Goal: Navigation & Orientation: Find specific page/section

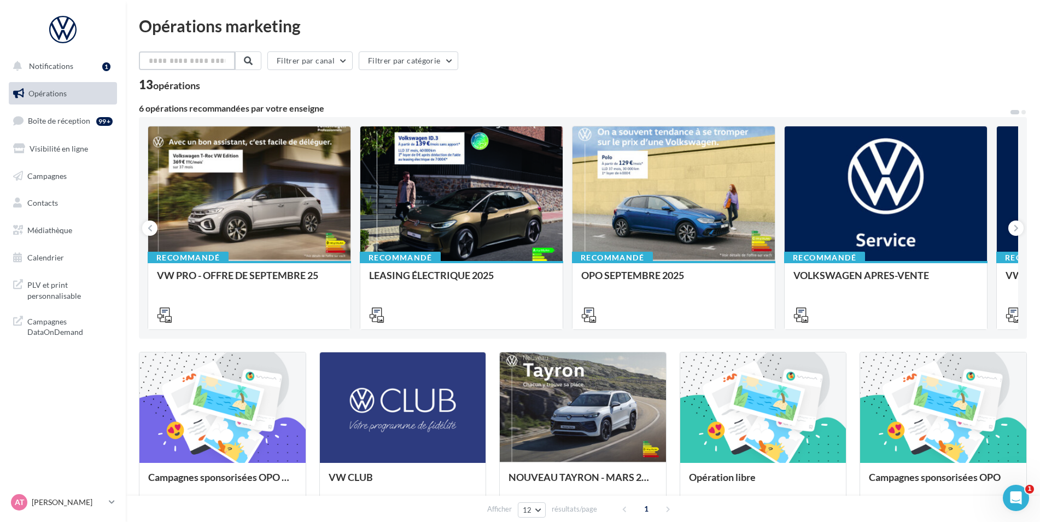
click at [187, 63] on input "text" at bounding box center [187, 60] width 96 height 19
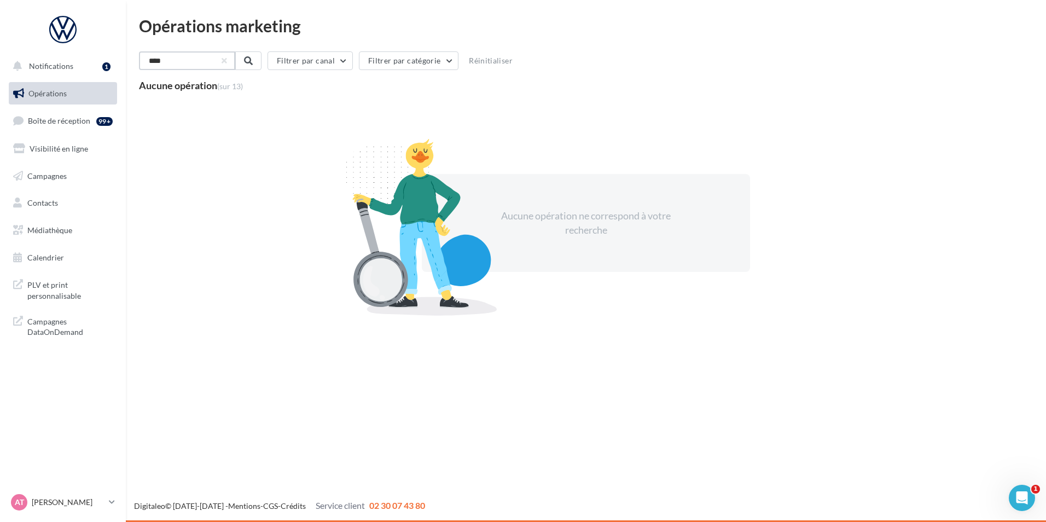
drag, startPoint x: 159, startPoint y: 66, endPoint x: 126, endPoint y: 66, distance: 32.3
click at [126, 66] on div "Opérations marketing **** Filtrer par canal Filtrer par catégorie Réinitialiser…" at bounding box center [586, 180] width 920 height 324
type input "*********"
click at [252, 63] on span at bounding box center [247, 60] width 9 height 9
click at [252, 56] on span at bounding box center [247, 60] width 9 height 9
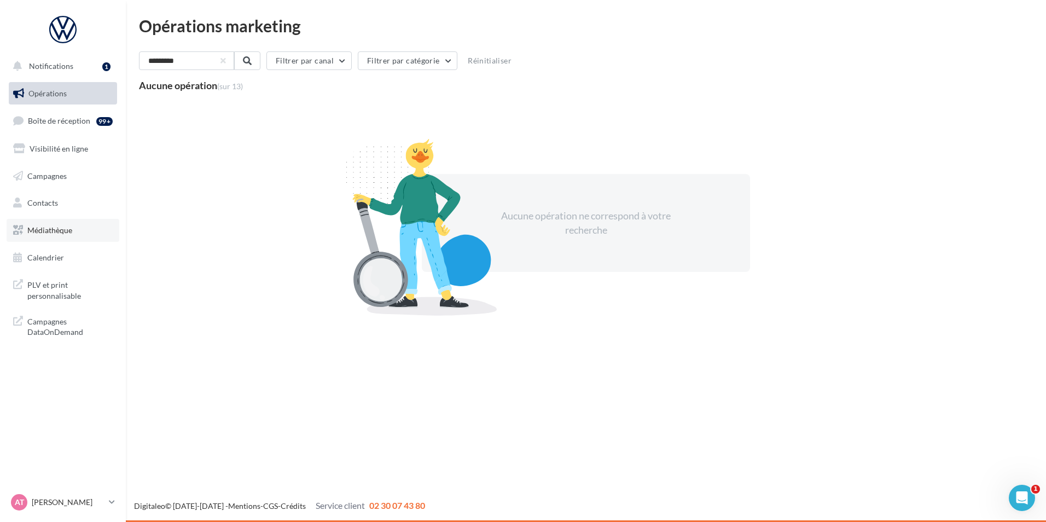
click at [42, 232] on span "Médiathèque" at bounding box center [49, 229] width 45 height 9
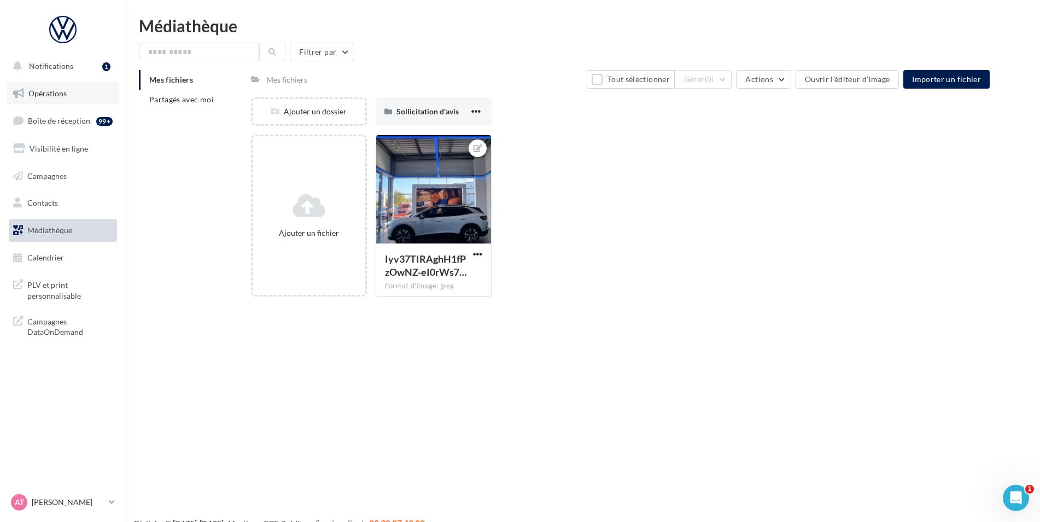
click at [54, 95] on span "Opérations" at bounding box center [47, 93] width 38 height 9
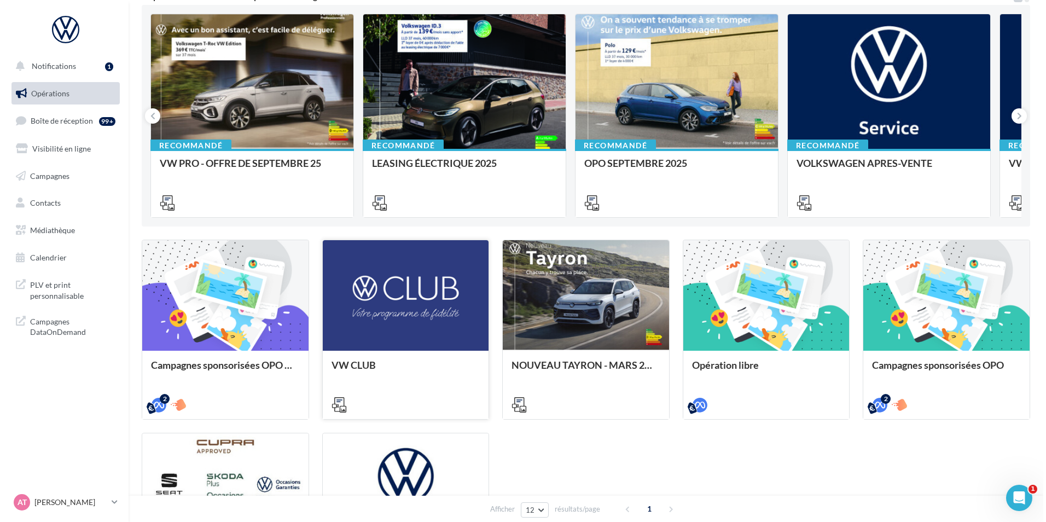
scroll to position [20, 0]
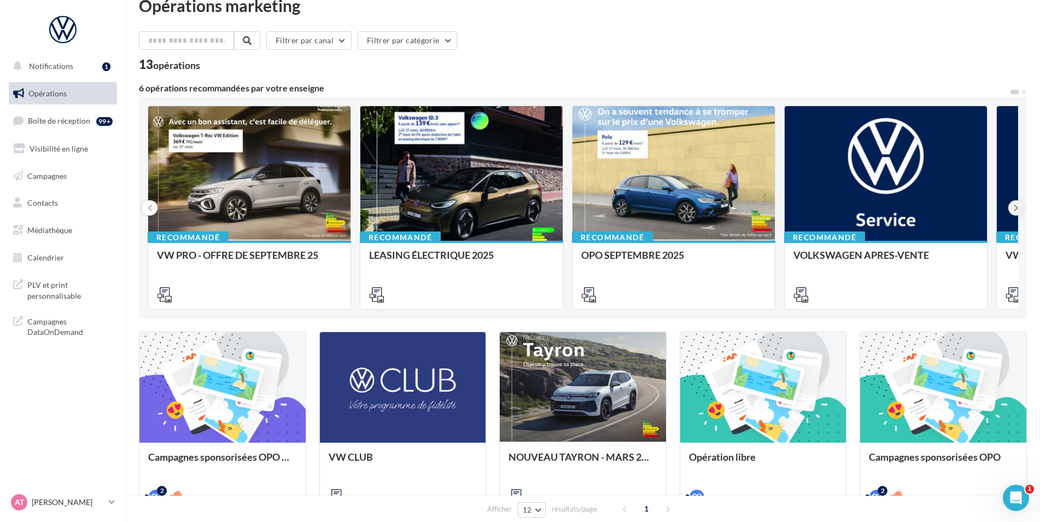
click at [1022, 210] on button at bounding box center [1016, 207] width 15 height 15
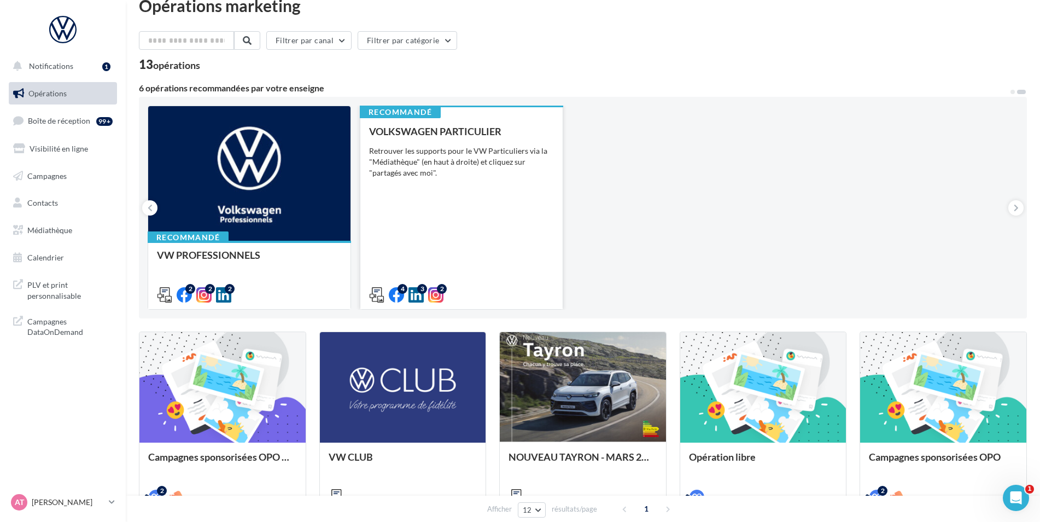
click at [479, 224] on div "VOLKSWAGEN PARTICULIER Retrouver les supports pour le VW Particuliers via la "M…" at bounding box center [461, 212] width 185 height 173
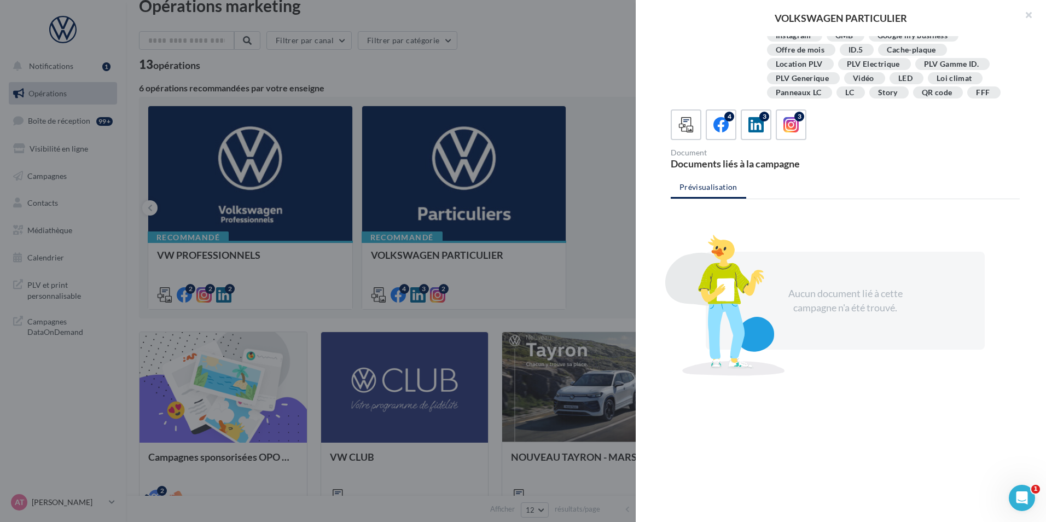
scroll to position [0, 0]
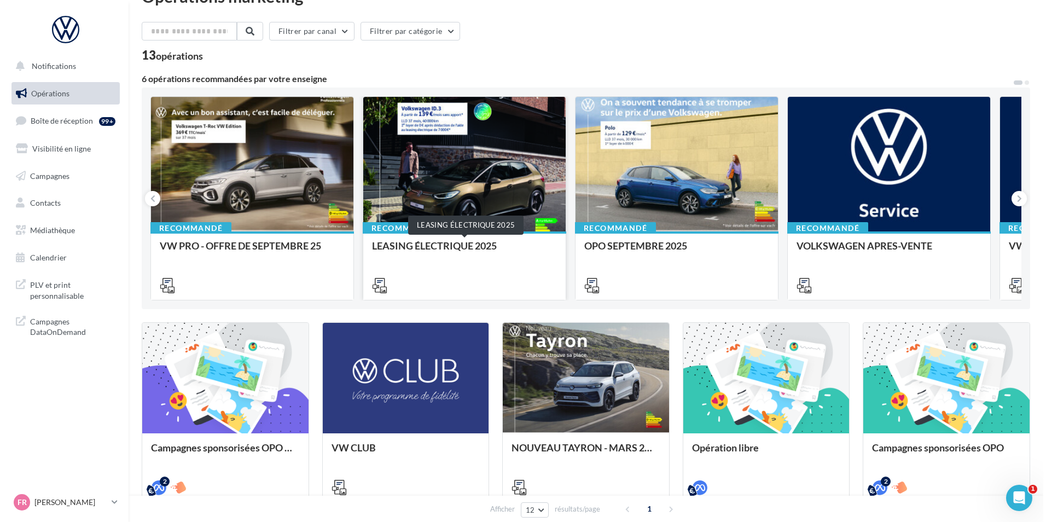
scroll to position [55, 0]
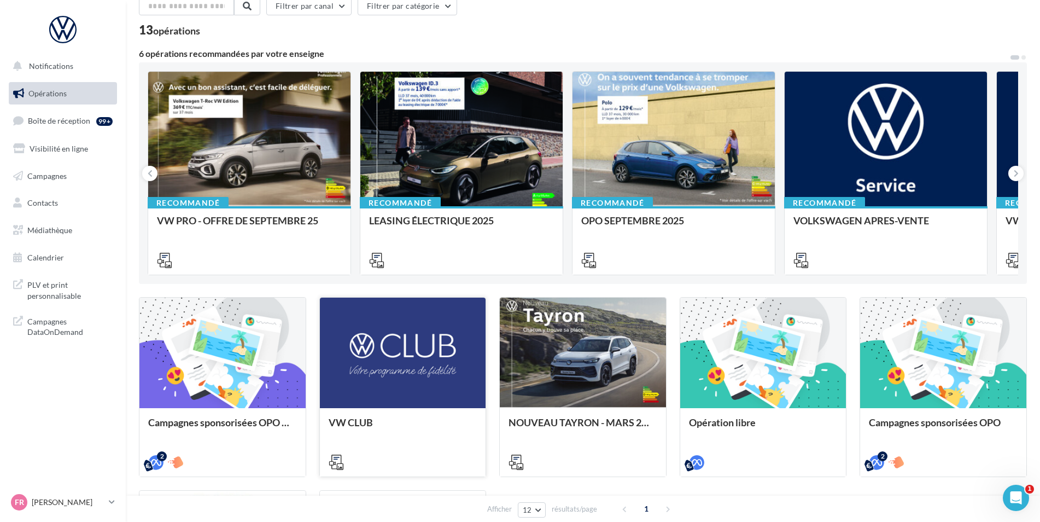
click at [455, 366] on div at bounding box center [403, 354] width 166 height 112
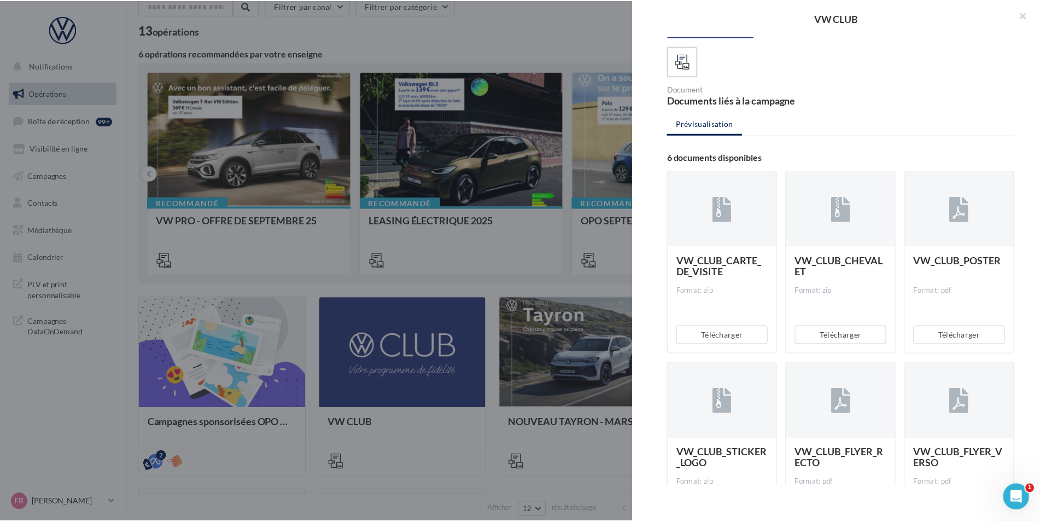
scroll to position [132, 0]
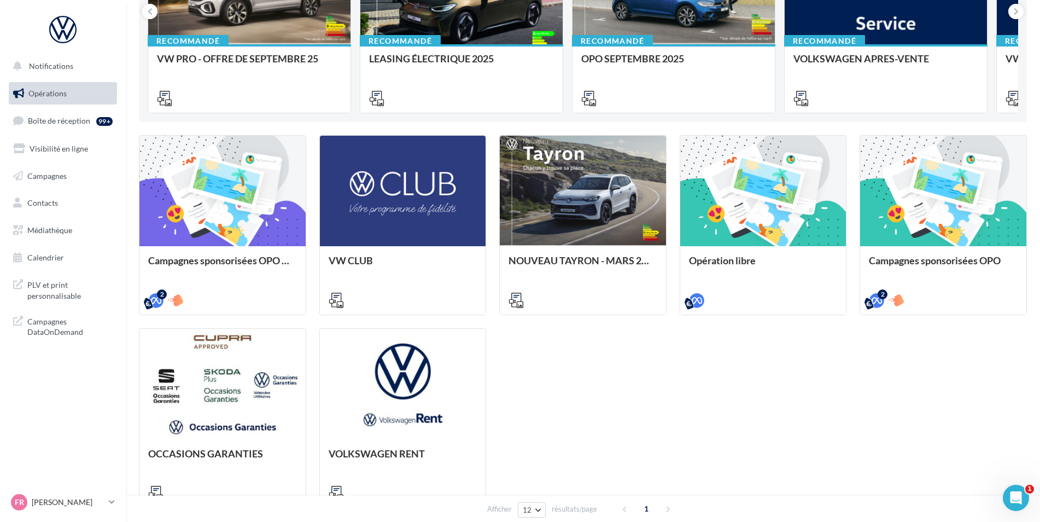
scroll to position [219, 0]
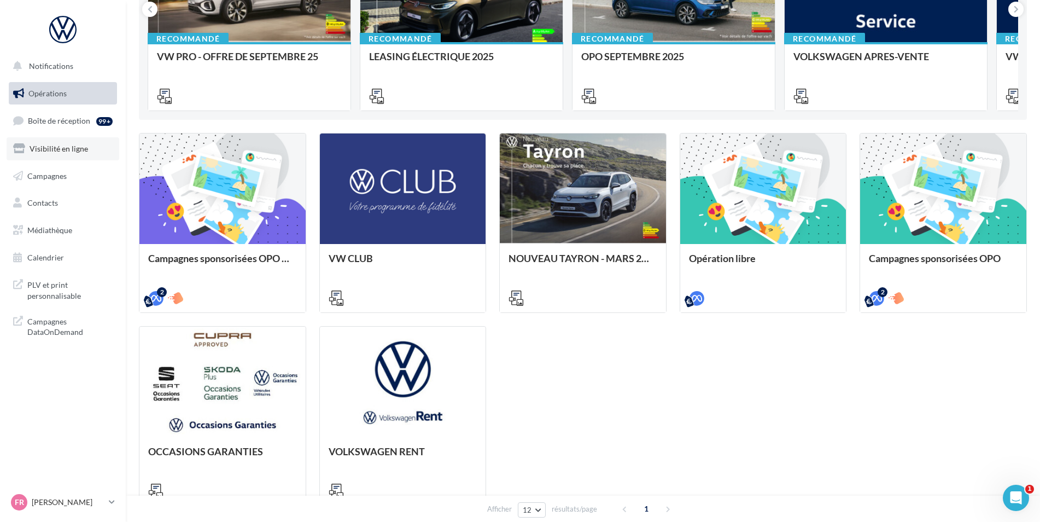
click at [60, 152] on span "Visibilité en ligne" at bounding box center [59, 148] width 59 height 9
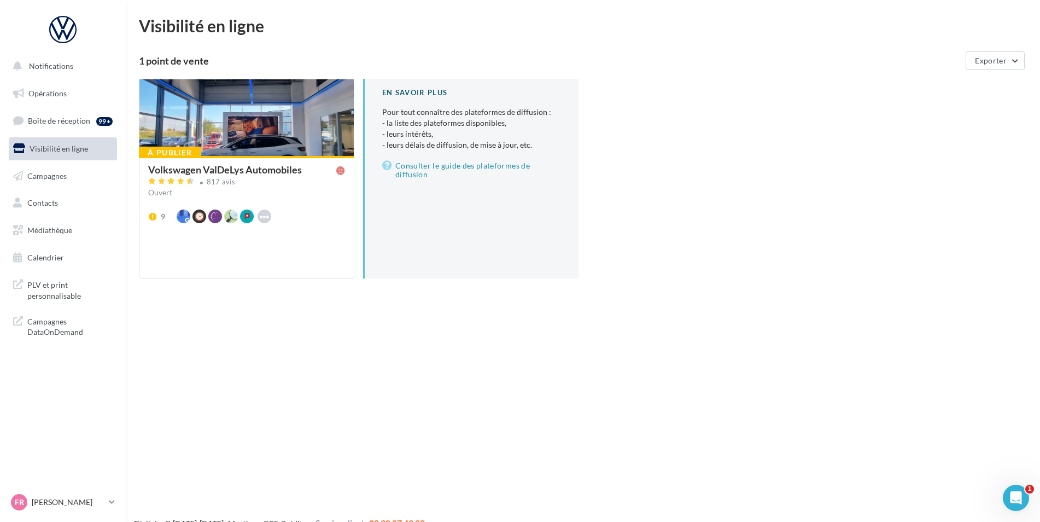
click at [282, 250] on div "Volkswagen ValDeLys Automobiles 817 avis Ouvert 9 Waze Hoodspot Apple Business …" at bounding box center [246, 216] width 197 height 103
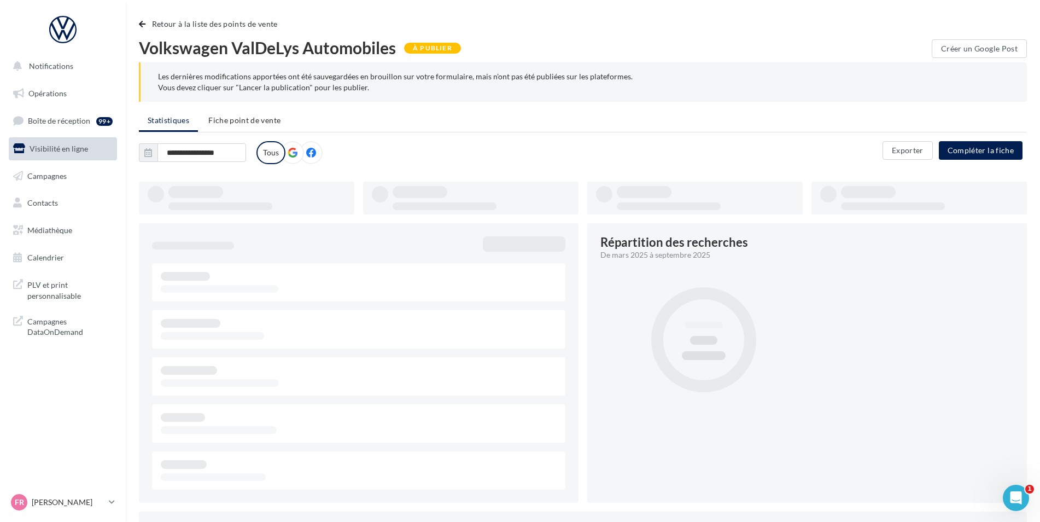
type input "**********"
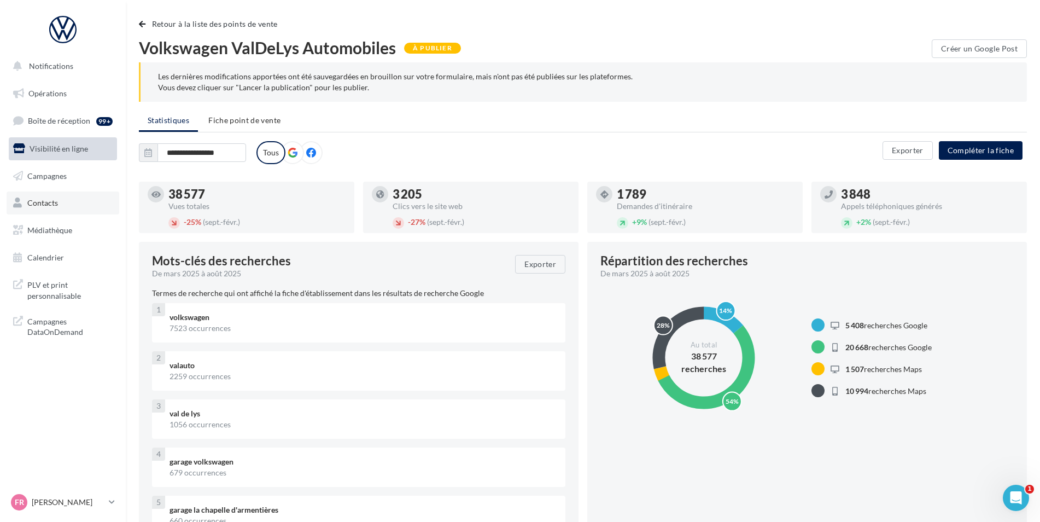
click at [61, 202] on link "Contacts" at bounding box center [63, 202] width 113 height 23
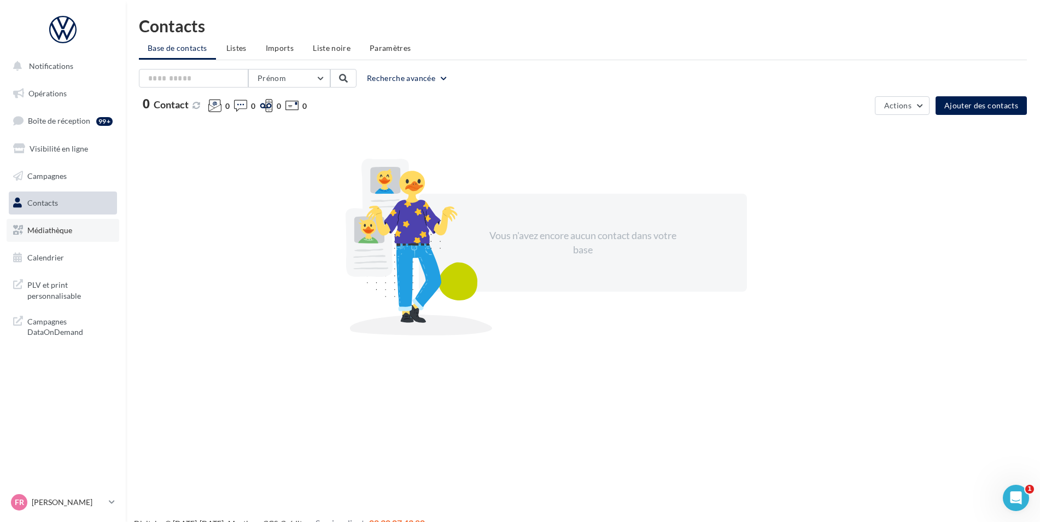
click at [61, 238] on link "Médiathèque" at bounding box center [63, 230] width 113 height 23
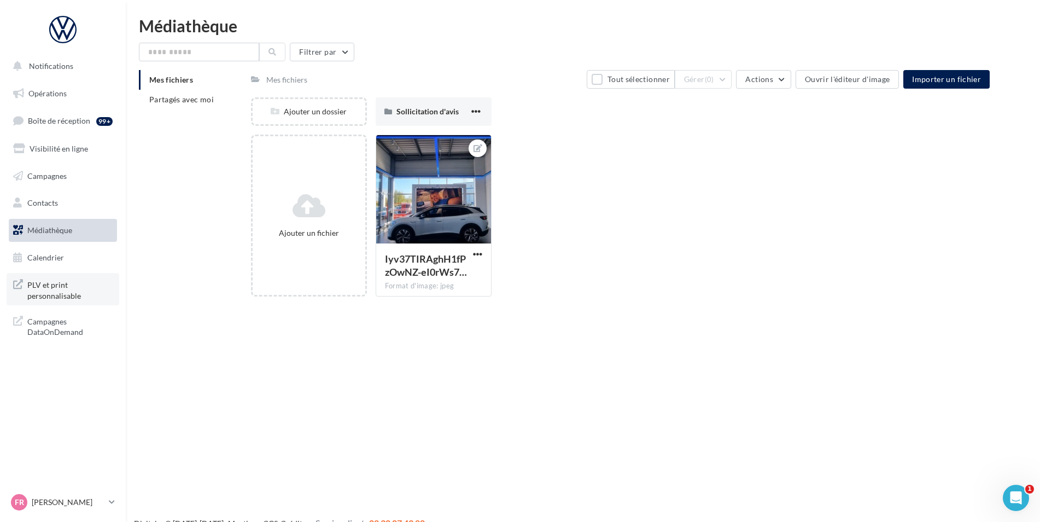
click at [70, 294] on span "PLV et print personnalisable" at bounding box center [69, 289] width 85 height 24
click at [68, 119] on span "Boîte de réception" at bounding box center [59, 120] width 62 height 9
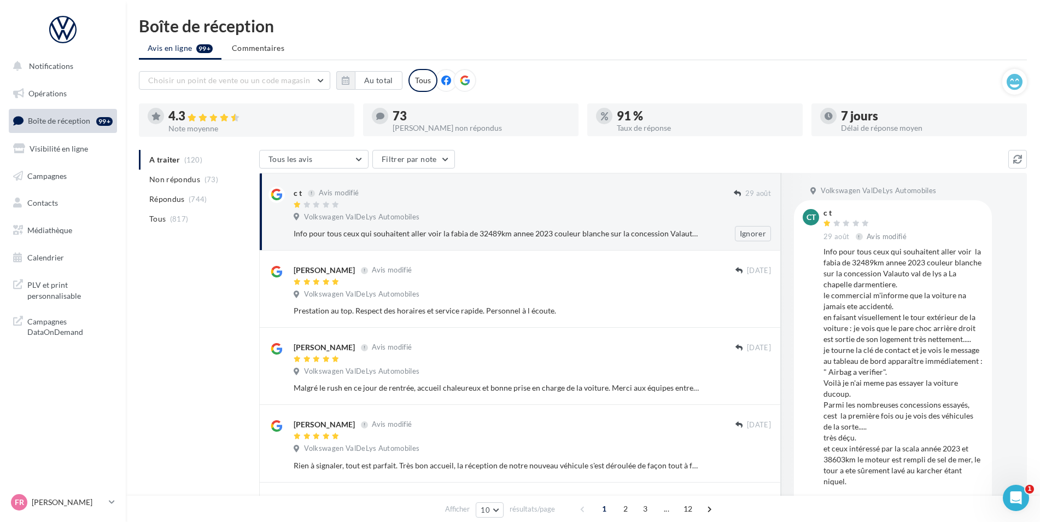
click at [684, 210] on div "c t Avis modifié 29 août Volkswagen ValDeLys Automobiles Ignorer" at bounding box center [532, 214] width 477 height 55
click at [656, 230] on div "Info pour tous ceux qui souhaitent aller voir la fabia de 32489km annee 2023 co…" at bounding box center [497, 233] width 406 height 11
click at [701, 232] on div "Info pour tous ceux qui souhaitent aller voir la fabia de 32489km annee 2023 co…" at bounding box center [501, 233] width 415 height 11
click at [508, 230] on div "Info pour tous ceux qui souhaitent aller voir la fabia de 32489km annee 2023 co…" at bounding box center [497, 233] width 406 height 11
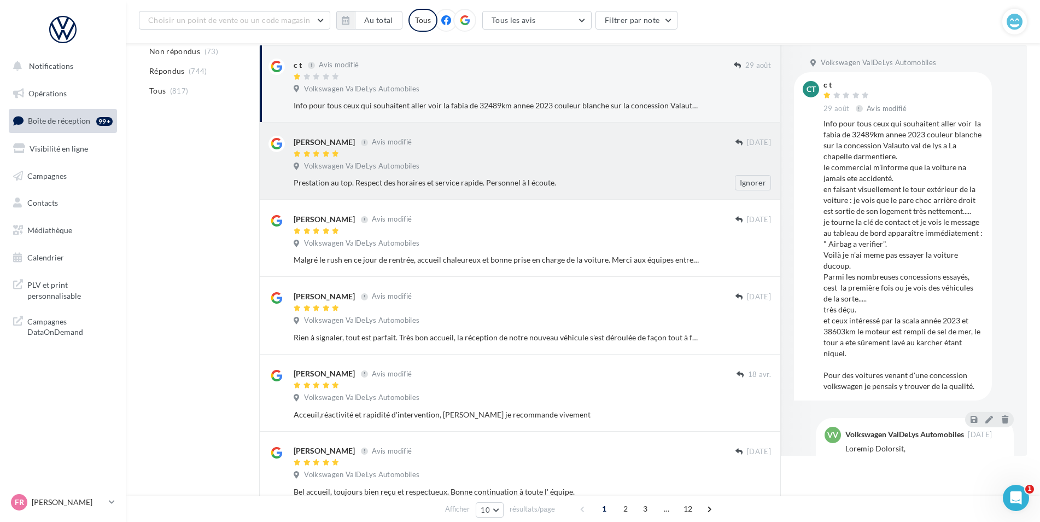
scroll to position [164, 0]
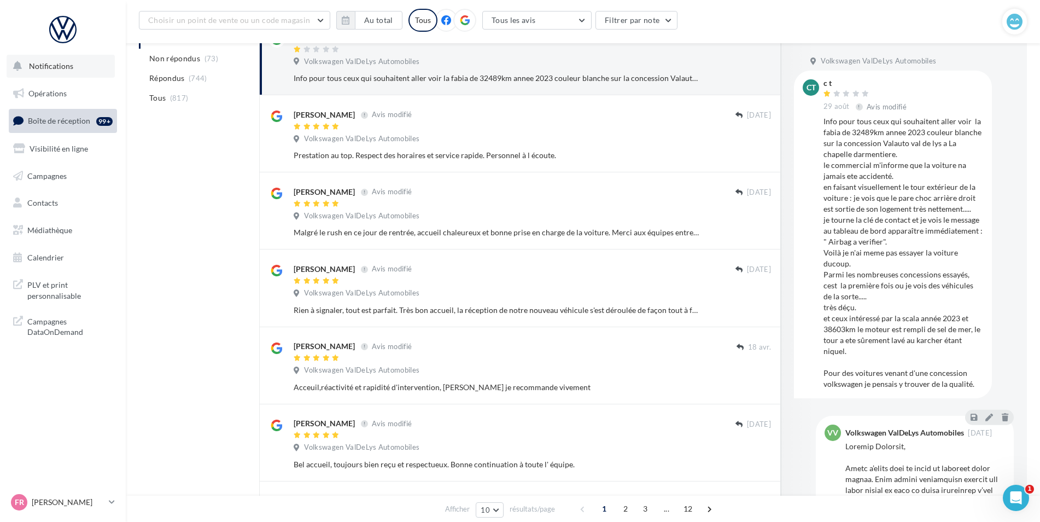
click at [57, 69] on span "Notifications" at bounding box center [51, 65] width 44 height 9
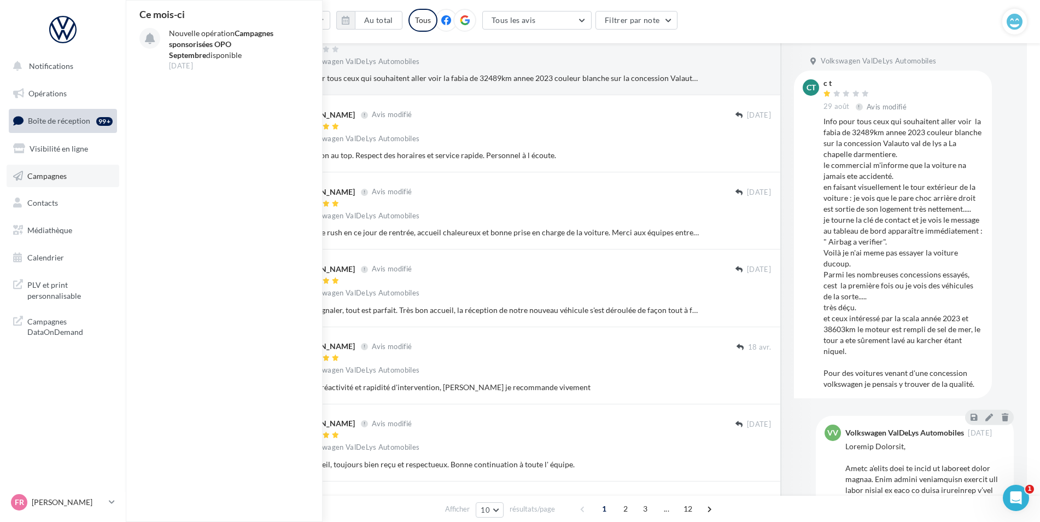
click at [50, 177] on span "Campagnes" at bounding box center [46, 175] width 39 height 9
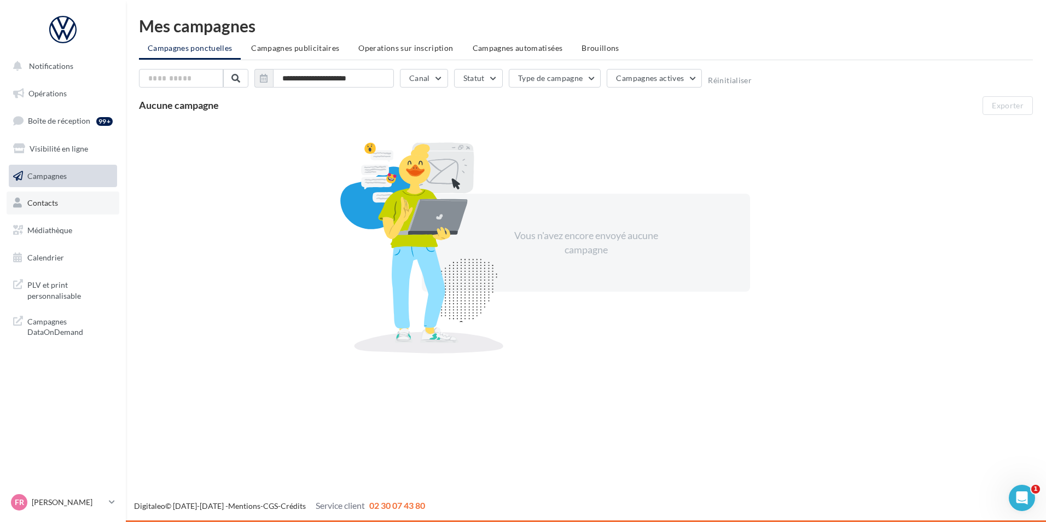
click at [51, 198] on span "Contacts" at bounding box center [42, 202] width 31 height 9
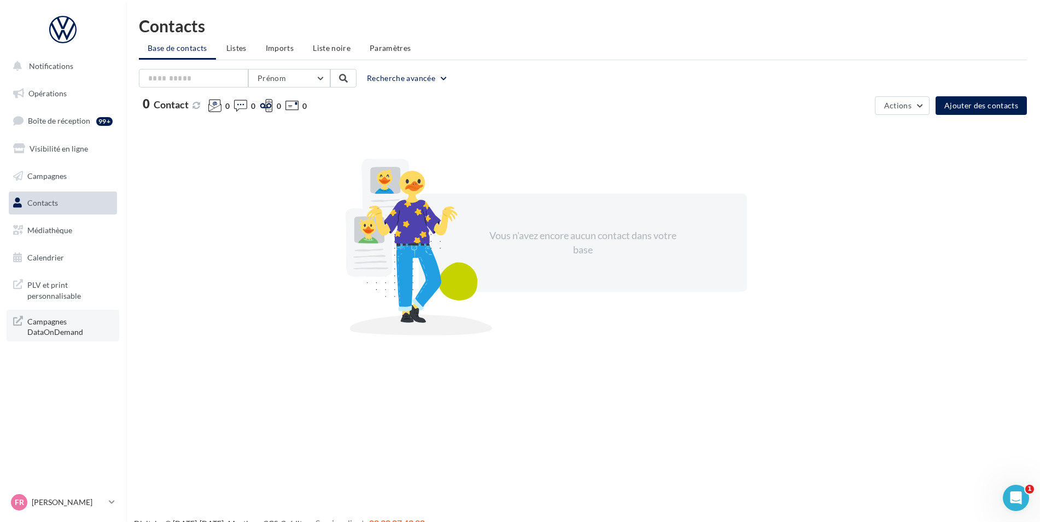
click at [55, 330] on span "Campagnes DataOnDemand" at bounding box center [69, 326] width 85 height 24
